Goal: Information Seeking & Learning: Check status

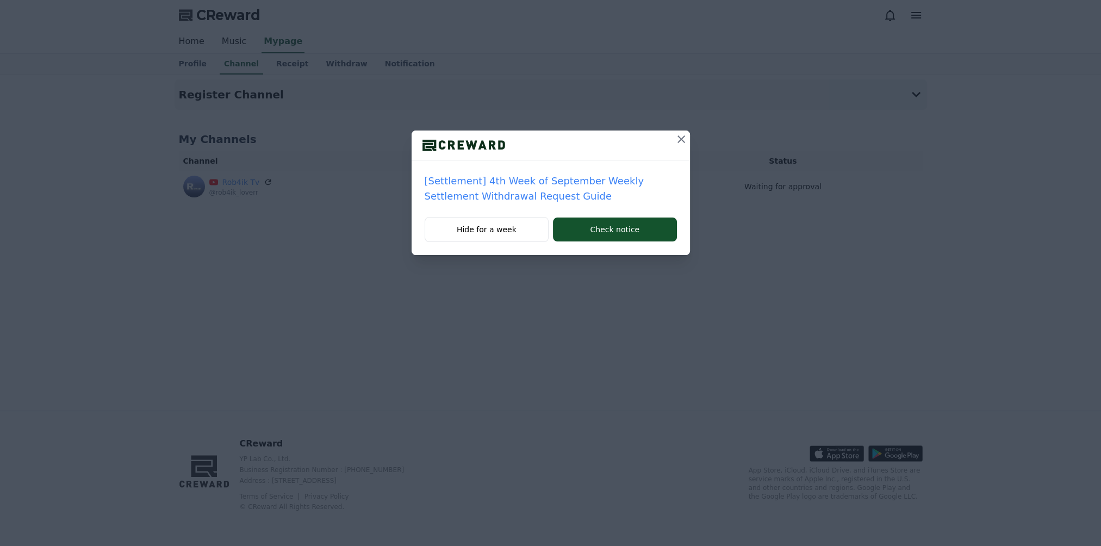
drag, startPoint x: 679, startPoint y: 139, endPoint x: 735, endPoint y: 156, distance: 59.0
click at [679, 139] on icon at bounding box center [681, 139] width 13 height 13
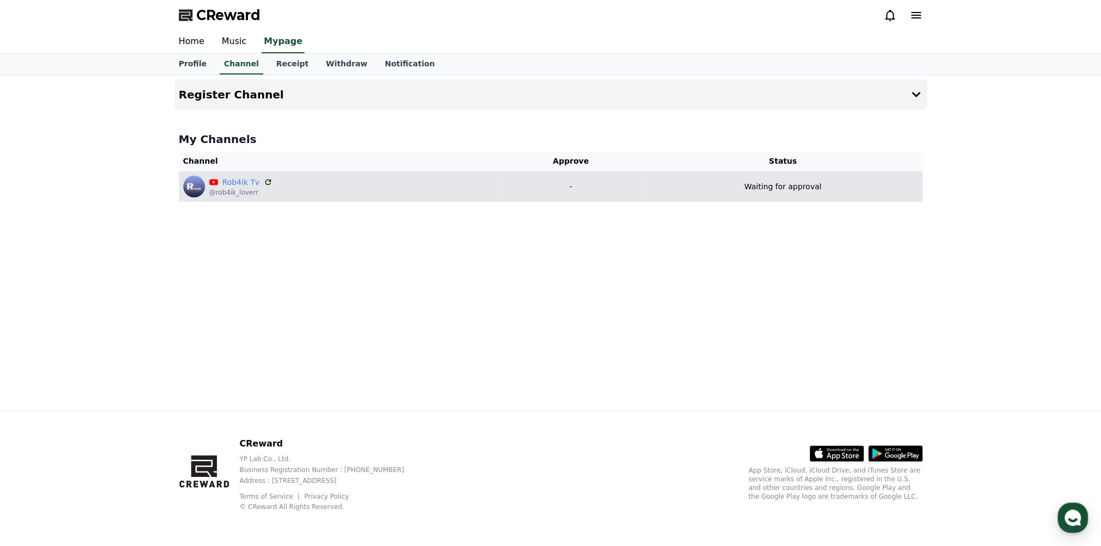
click at [782, 198] on td "Waiting for approval" at bounding box center [782, 186] width 279 height 30
click at [784, 188] on p "Waiting for approval" at bounding box center [783, 186] width 77 height 11
drag, startPoint x: 826, startPoint y: 187, endPoint x: 713, endPoint y: 191, distance: 113.2
click at [713, 191] on td "Waiting for approval" at bounding box center [782, 186] width 279 height 30
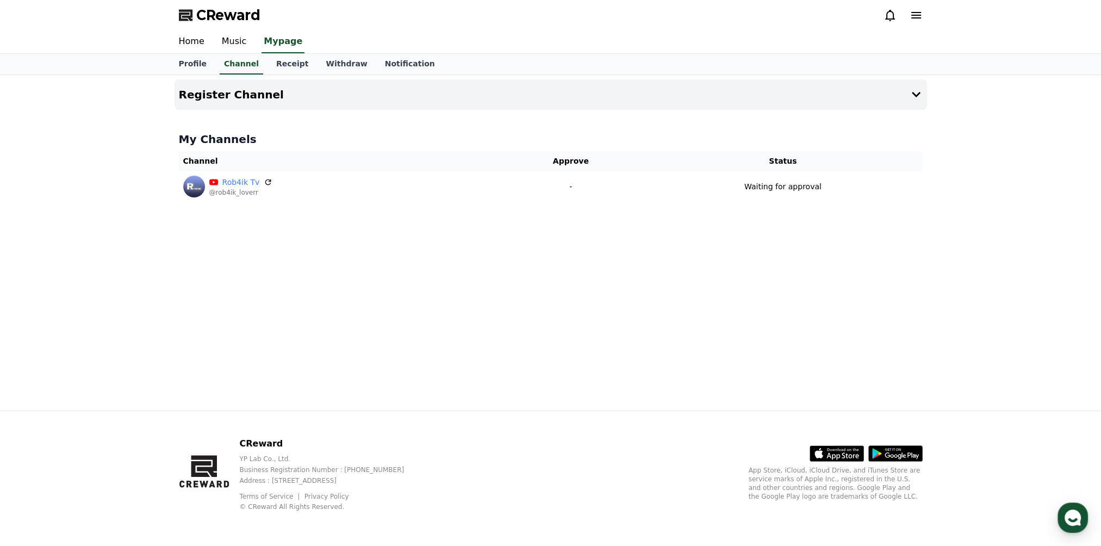
drag, startPoint x: 713, startPoint y: 191, endPoint x: 578, endPoint y: 239, distance: 142.6
click at [590, 234] on div "Register Channel My Channels Channel Approve Status Rob4ik Tv @rob4ik_loverr - …" at bounding box center [550, 243] width 761 height 336
click at [532, 280] on div "Register Channel My Channels Channel Approve Status Rob4ik Tv @rob4ik_loverr - …" at bounding box center [550, 243] width 761 height 336
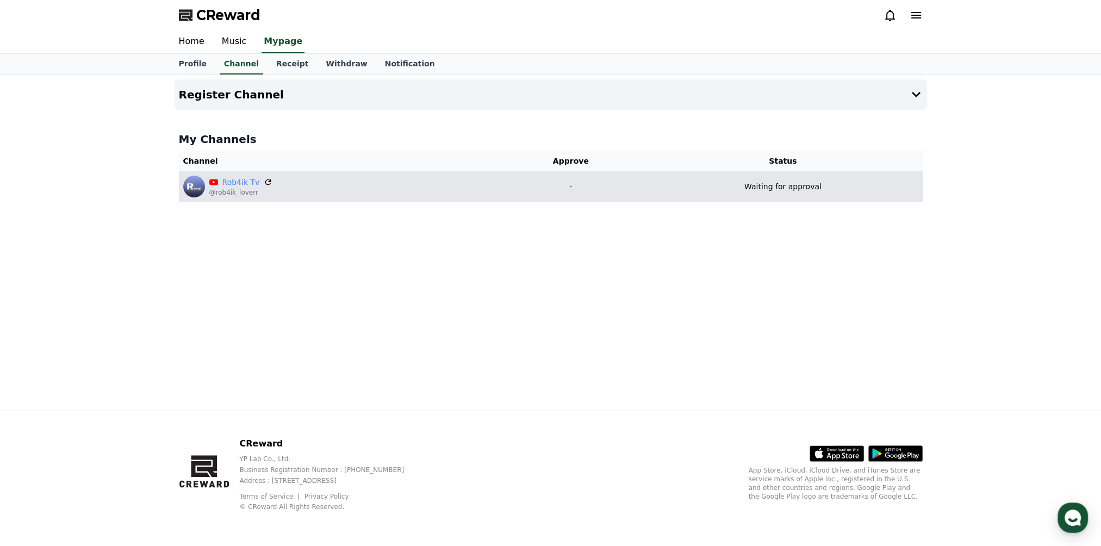
click at [385, 196] on div "Rob4ik Tv @rob4ik_loverr" at bounding box center [338, 187] width 311 height 22
click at [264, 183] on icon at bounding box center [268, 182] width 10 height 10
click at [355, 194] on div "Rob4ik Tv @rob4ik_loverr" at bounding box center [338, 187] width 311 height 22
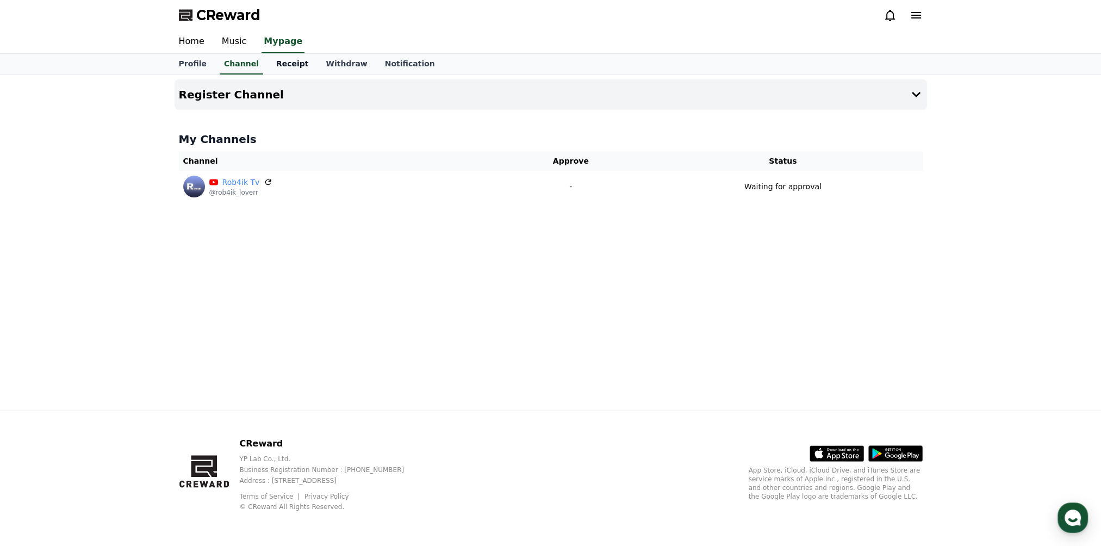
click at [287, 71] on link "Receipt" at bounding box center [293, 64] width 50 height 21
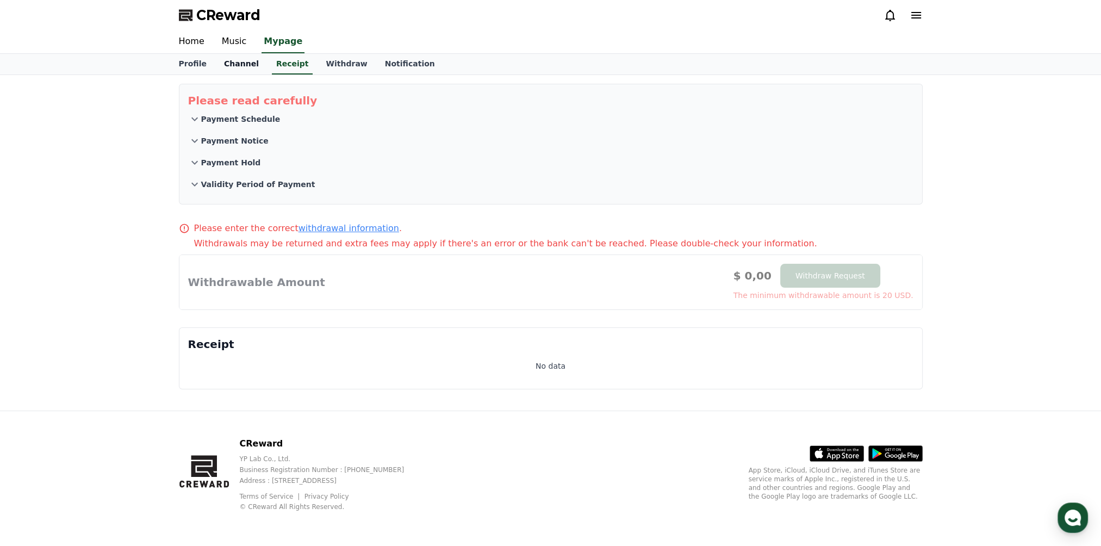
click at [239, 65] on link "Channel" at bounding box center [241, 64] width 52 height 21
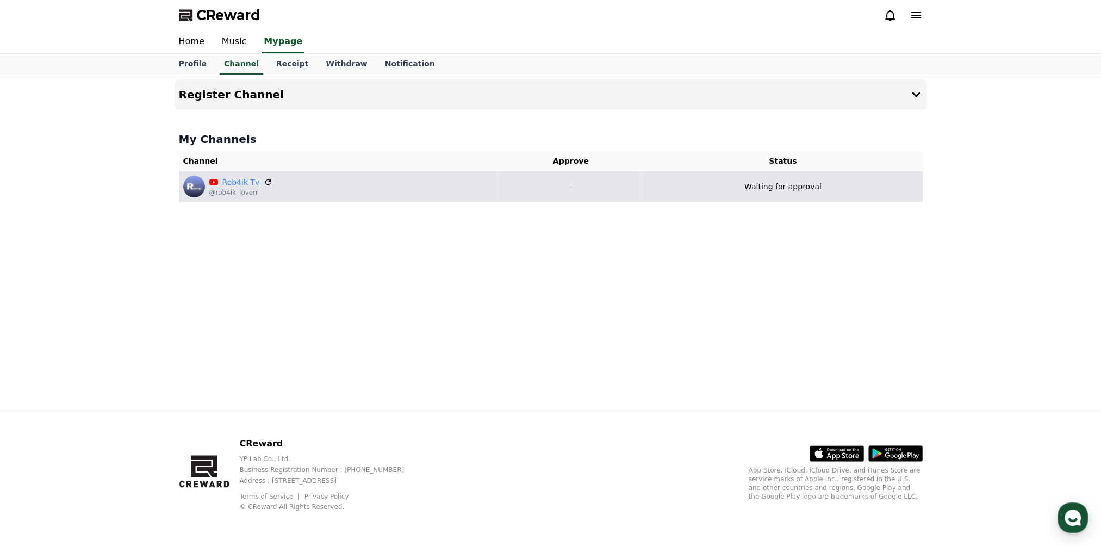
click at [786, 185] on p "Waiting for approval" at bounding box center [783, 186] width 77 height 11
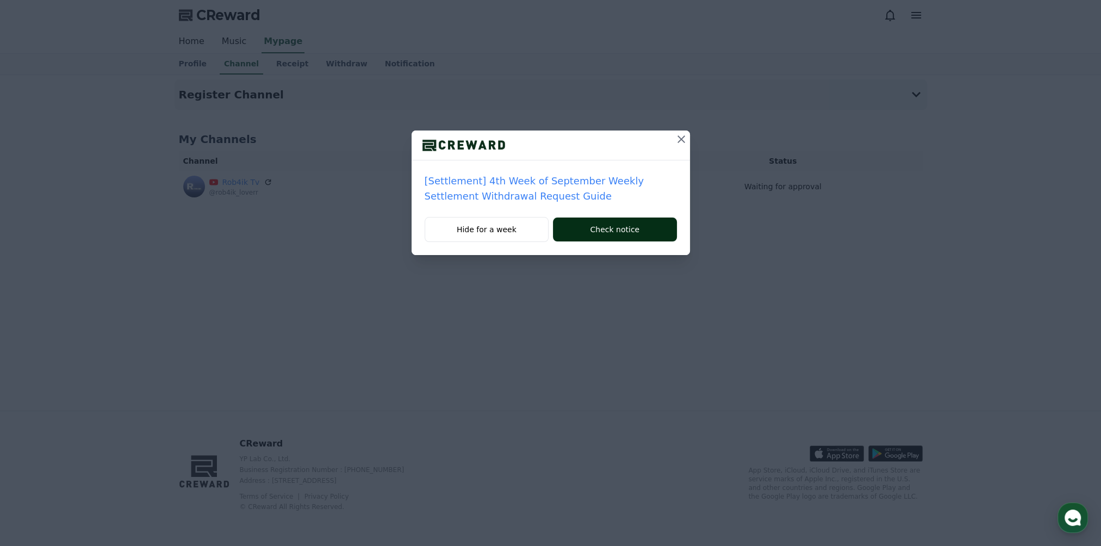
click at [574, 224] on button "Check notice" at bounding box center [614, 230] width 123 height 24
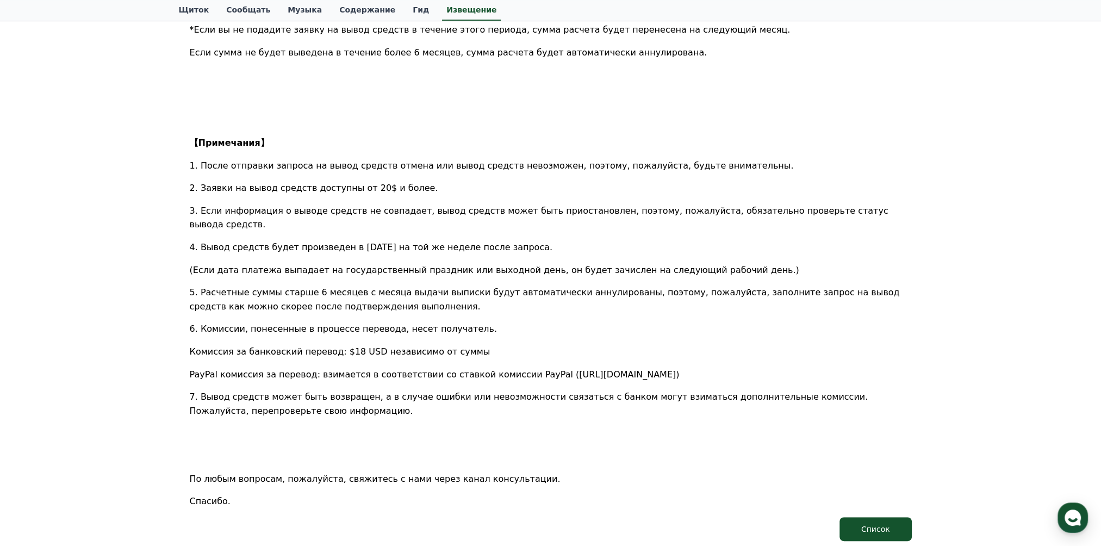
scroll to position [572, 0]
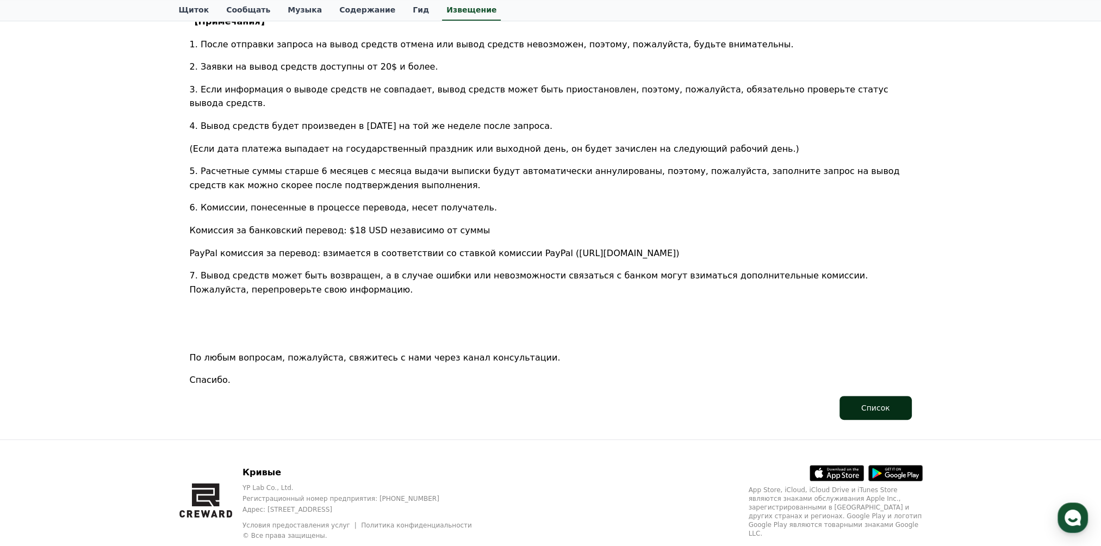
click at [876, 402] on div "Список" at bounding box center [876, 407] width 29 height 11
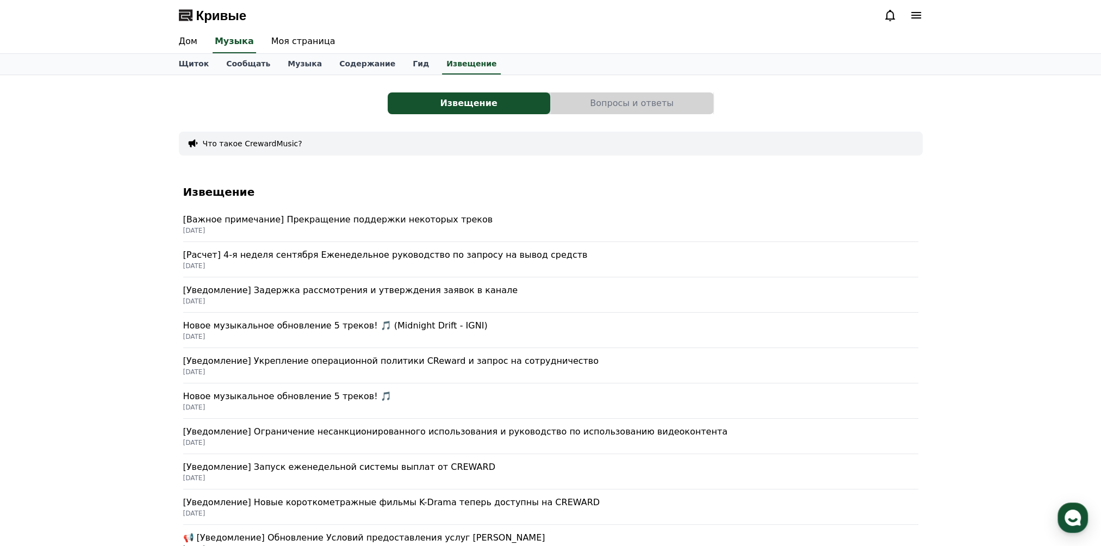
click at [432, 220] on p "[Важное примечание] Прекращение поддержки некоторых треков" at bounding box center [550, 219] width 735 height 13
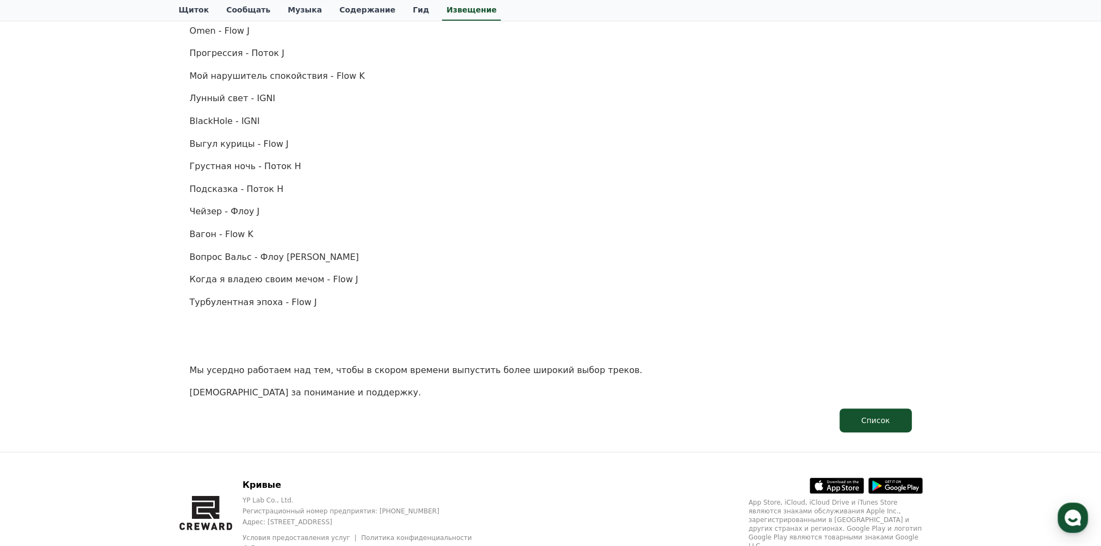
scroll to position [598, 0]
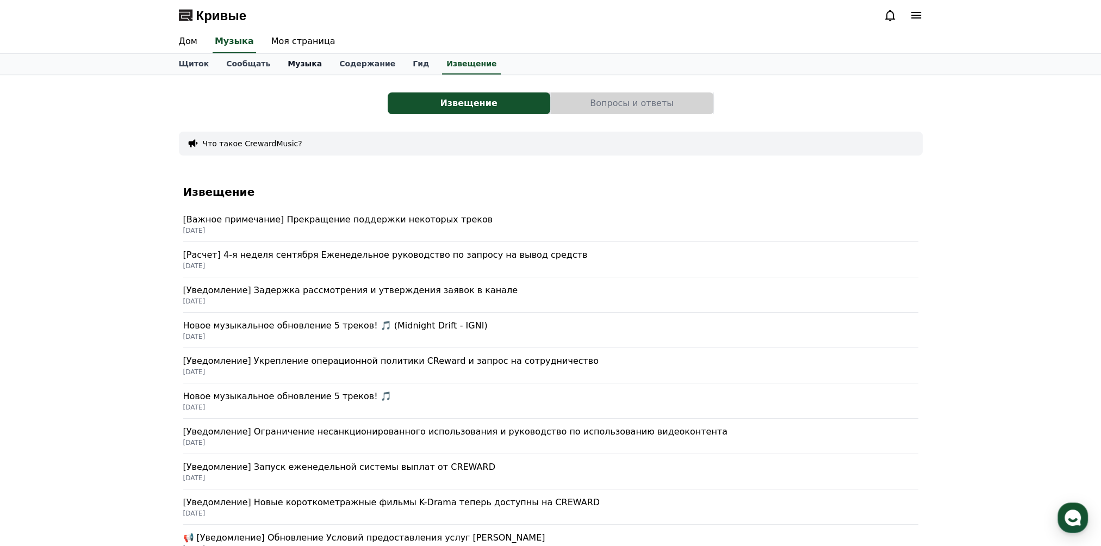
click at [288, 64] on font "Музыка" at bounding box center [305, 63] width 34 height 9
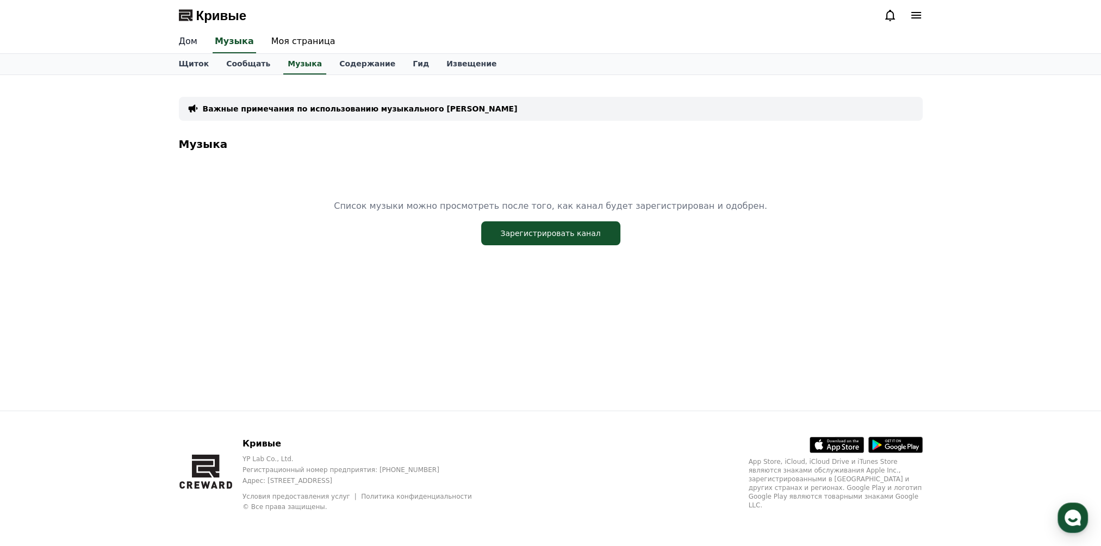
click at [183, 46] on link "Дом" at bounding box center [188, 41] width 36 height 23
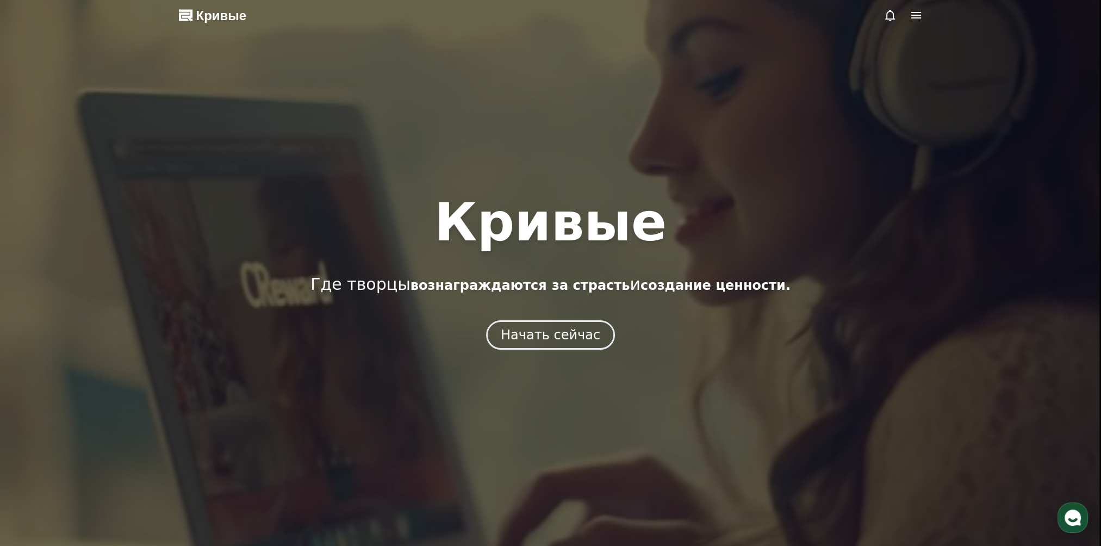
click at [913, 16] on icon at bounding box center [916, 15] width 13 height 13
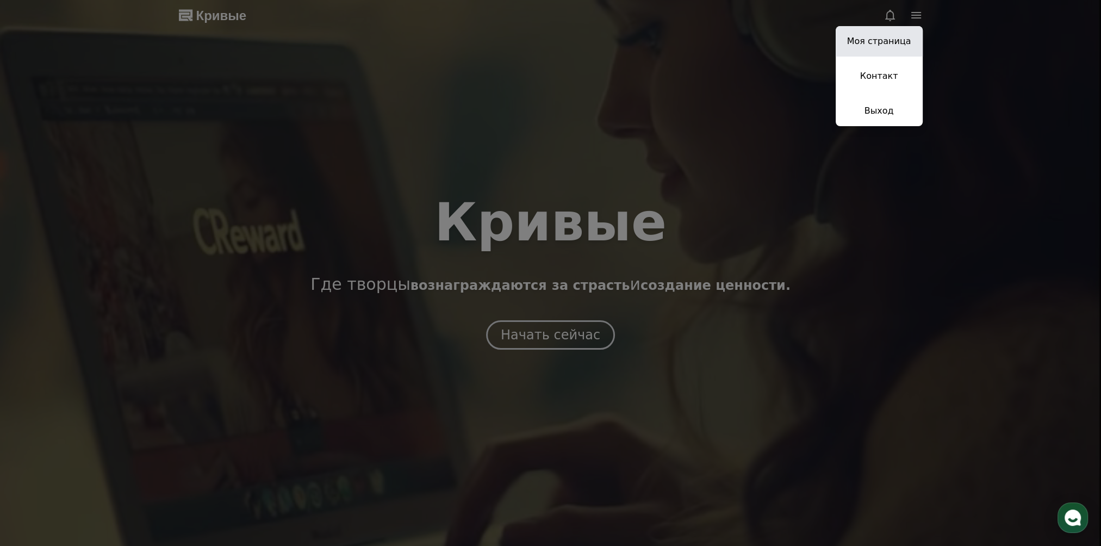
click at [896, 42] on link "Моя страница" at bounding box center [879, 41] width 87 height 30
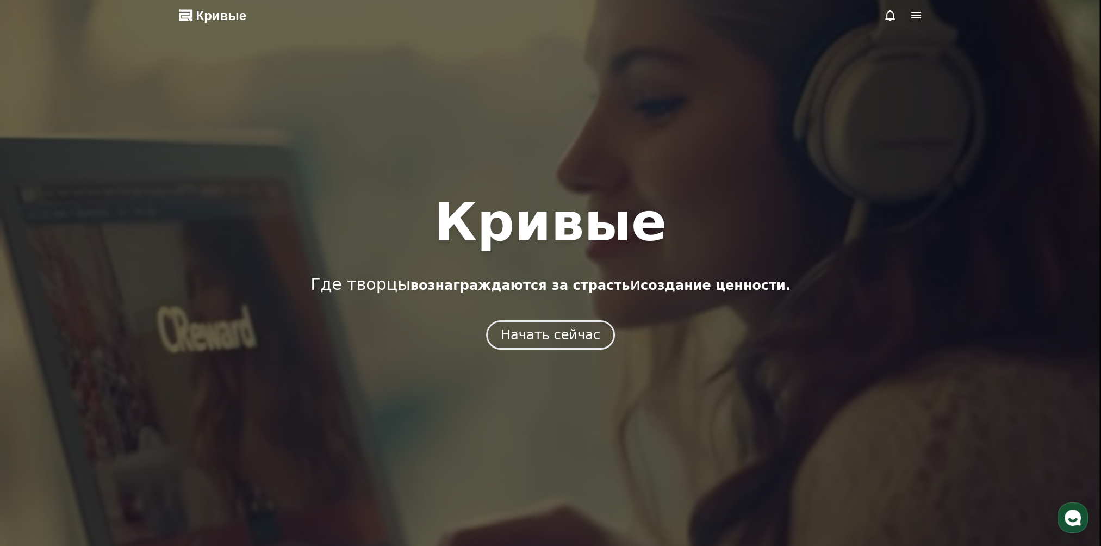
select select "**********"
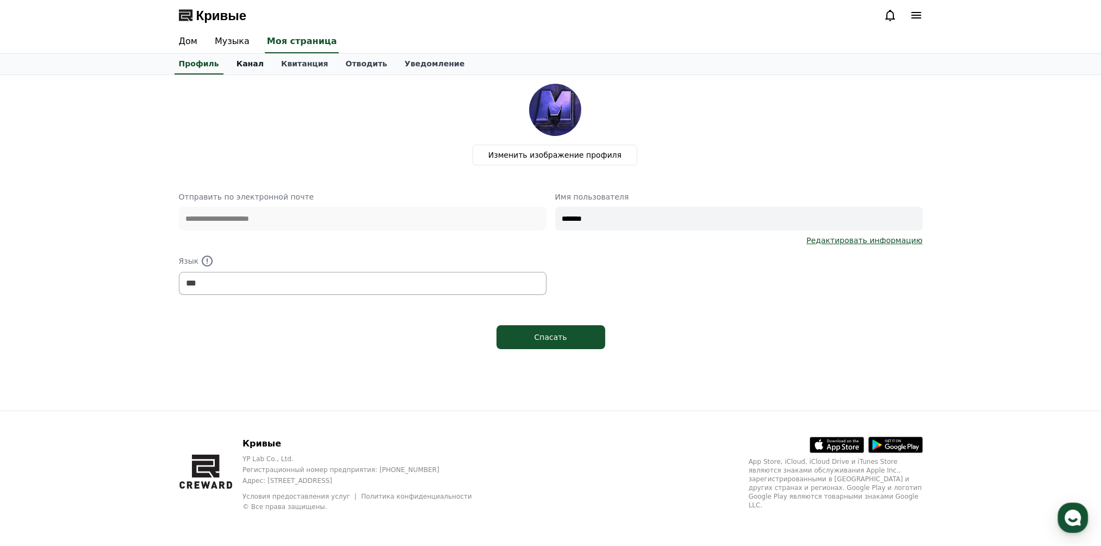
click at [244, 65] on font "Канал" at bounding box center [250, 63] width 27 height 9
